Goal: Find specific page/section: Find specific page/section

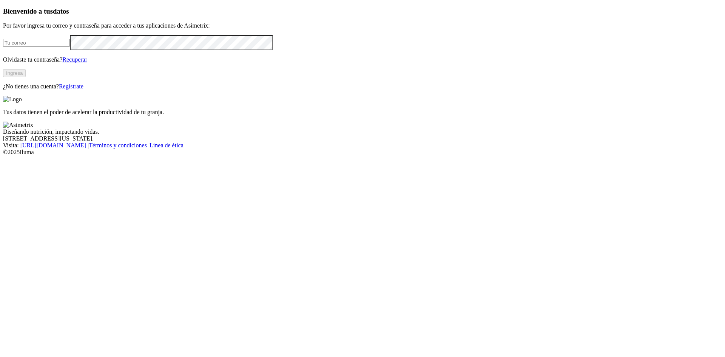
type input "[EMAIL_ADDRESS][DOMAIN_NAME]"
click at [26, 77] on button "Ingresa" at bounding box center [14, 73] width 23 height 8
